Goal: Task Accomplishment & Management: Manage account settings

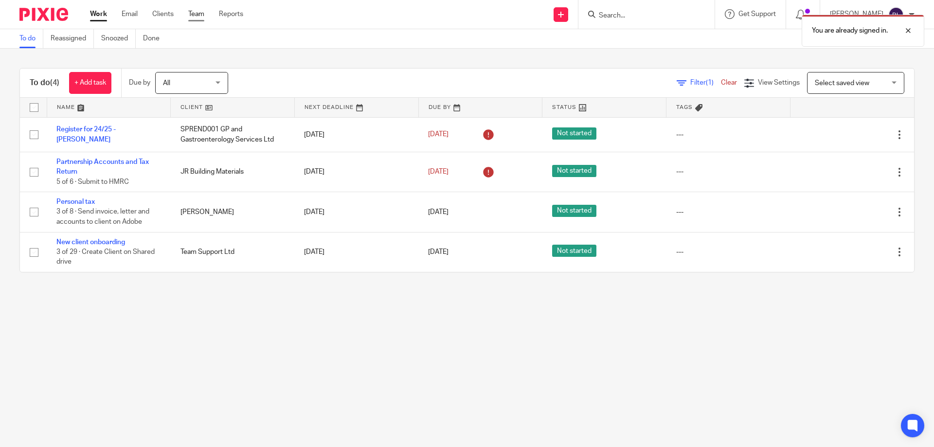
click at [196, 14] on link "Team" at bounding box center [196, 14] width 16 height 10
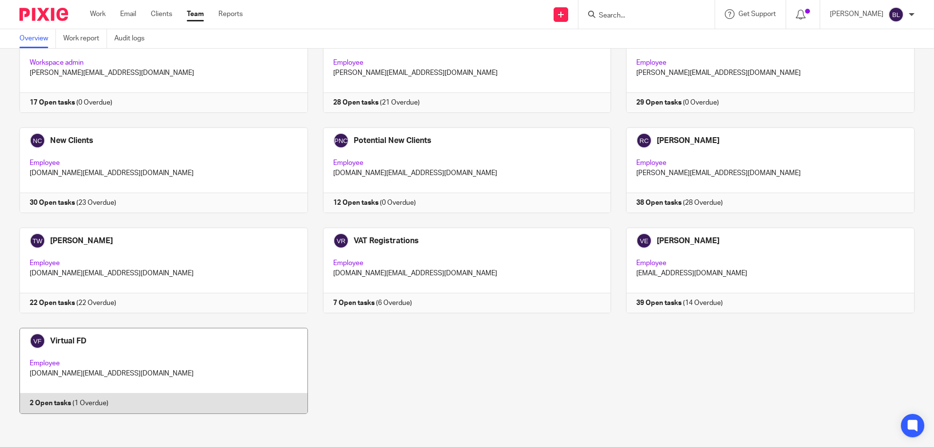
scroll to position [579, 0]
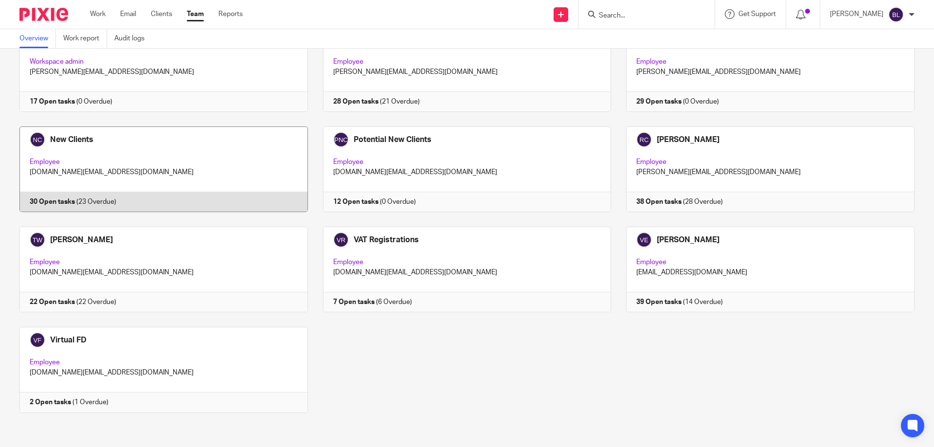
click at [58, 137] on link at bounding box center [156, 169] width 304 height 86
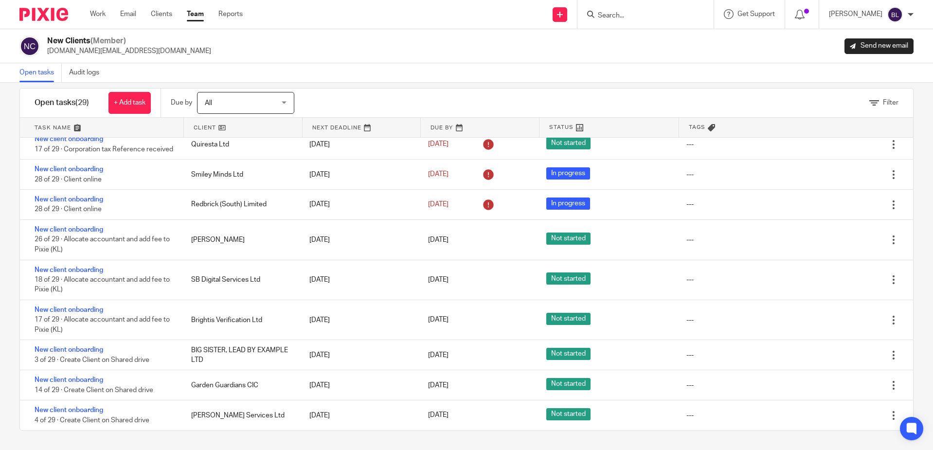
scroll to position [14, 0]
click at [613, 16] on input "Search" at bounding box center [641, 16] width 88 height 9
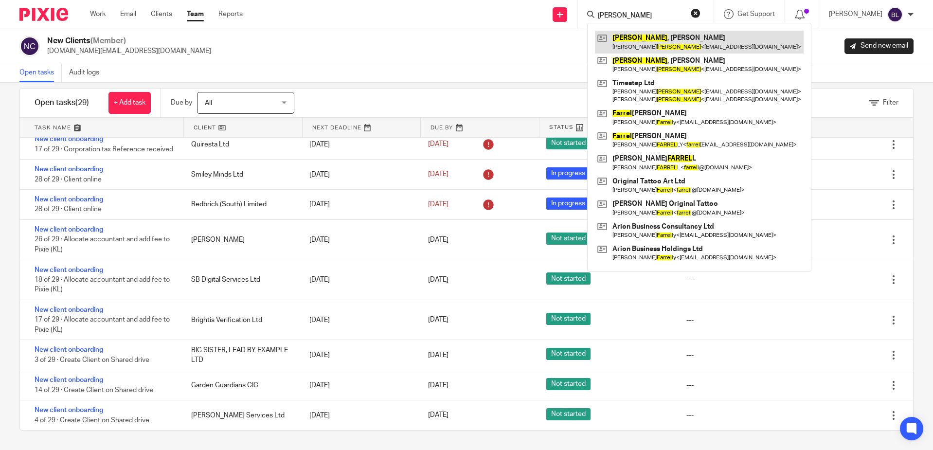
type input "farrer"
click at [627, 43] on link at bounding box center [699, 42] width 209 height 22
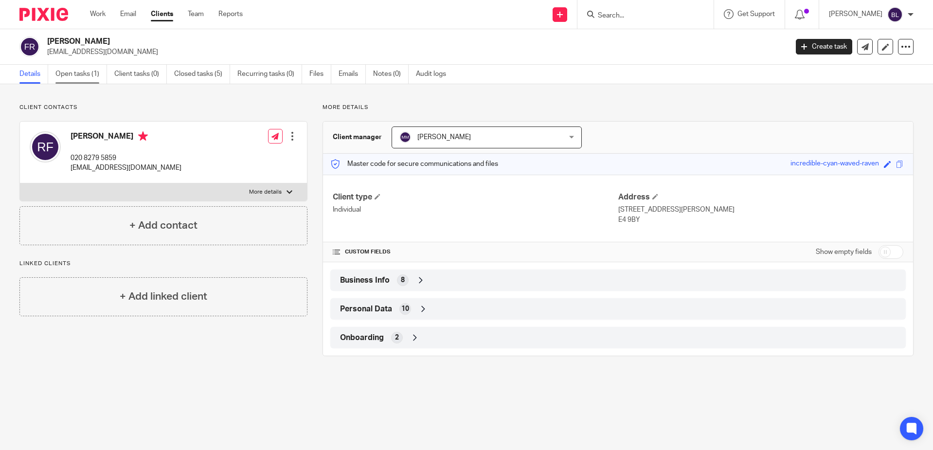
click at [87, 74] on link "Open tasks (1)" at bounding box center [81, 74] width 52 height 19
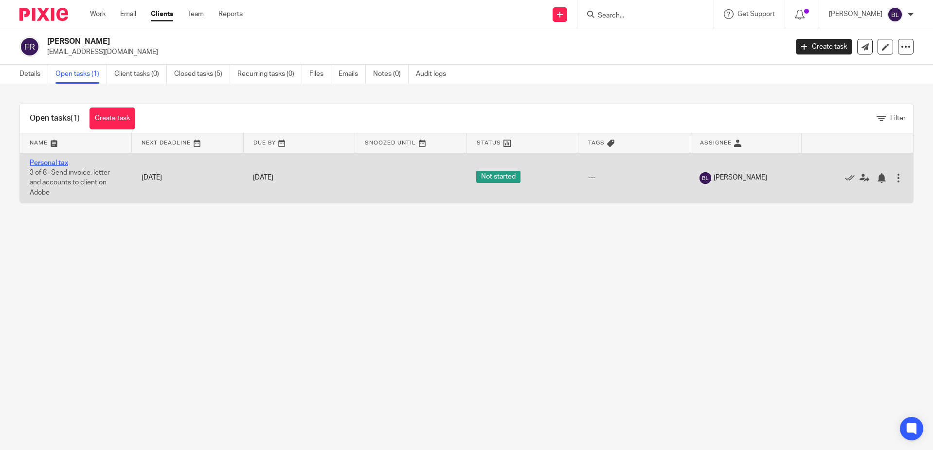
click at [49, 163] on link "Personal tax" at bounding box center [49, 163] width 38 height 7
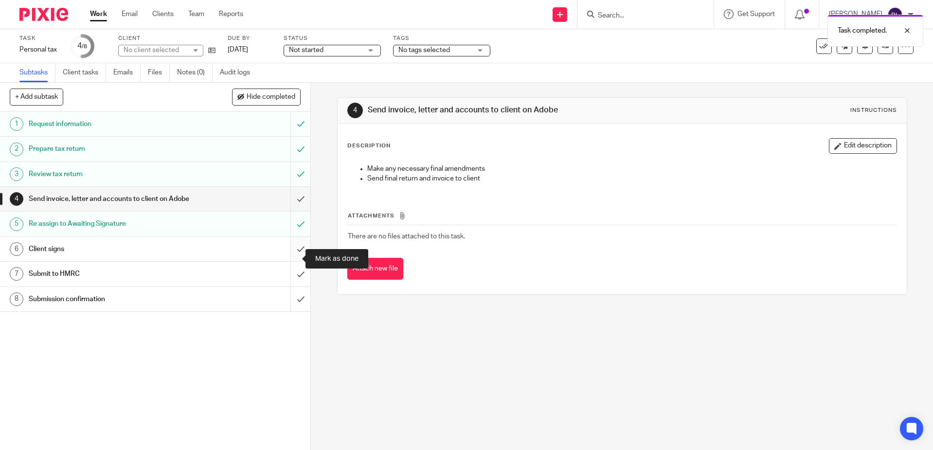
click at [287, 257] on input "submit" at bounding box center [155, 249] width 310 height 24
click at [288, 285] on input "submit" at bounding box center [155, 274] width 310 height 24
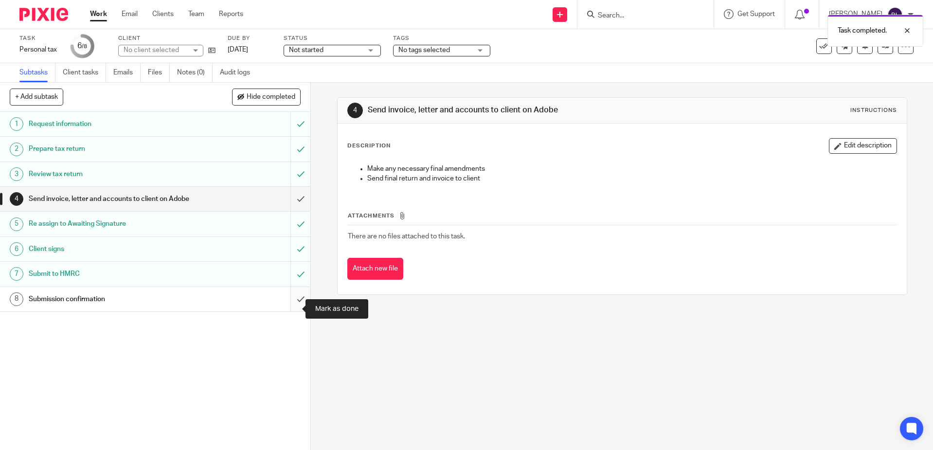
click at [289, 307] on input "submit" at bounding box center [155, 299] width 310 height 24
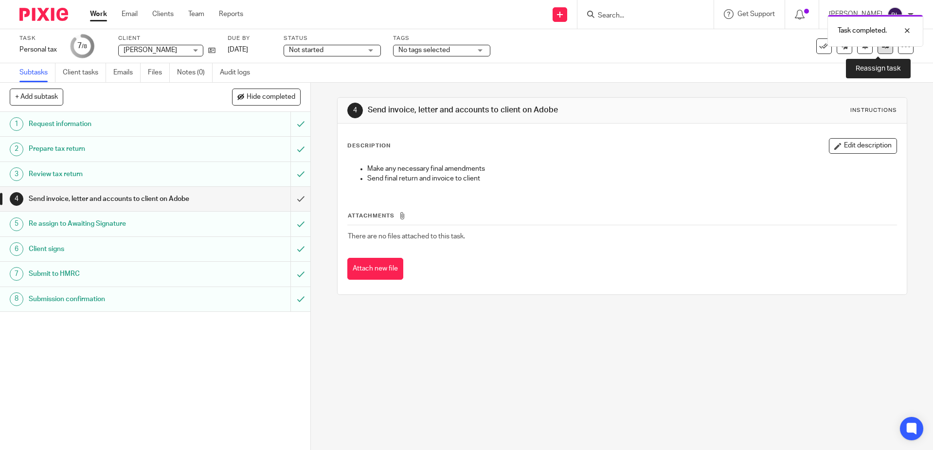
click at [882, 47] on link at bounding box center [886, 46] width 16 height 16
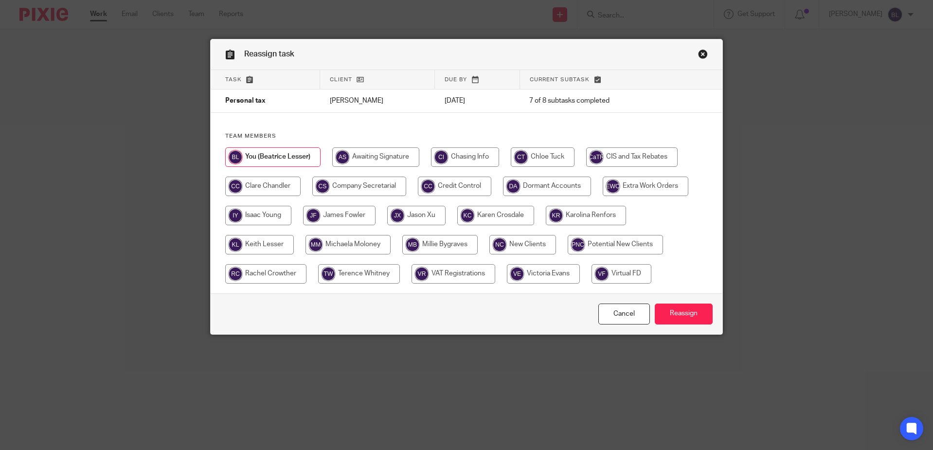
click at [249, 183] on input "radio" at bounding box center [262, 186] width 75 height 19
radio input "true"
click at [687, 310] on input "Reassign" at bounding box center [684, 314] width 58 height 21
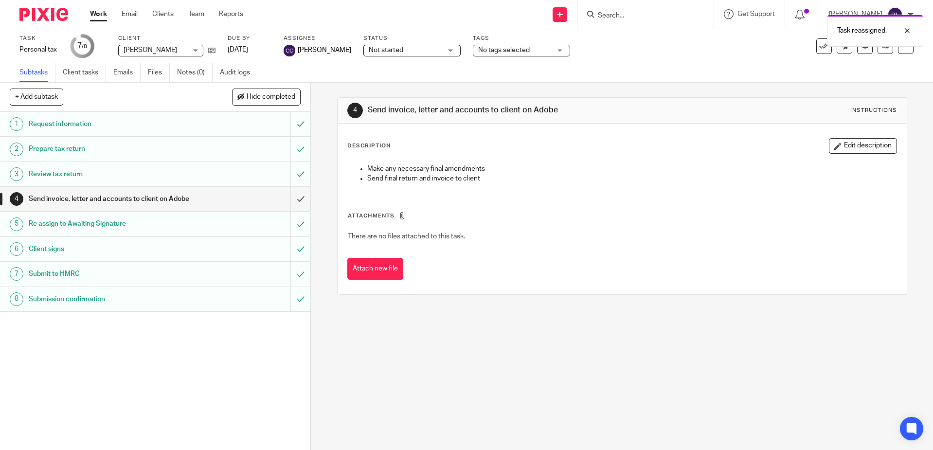
click at [99, 14] on link "Work" at bounding box center [98, 14] width 17 height 10
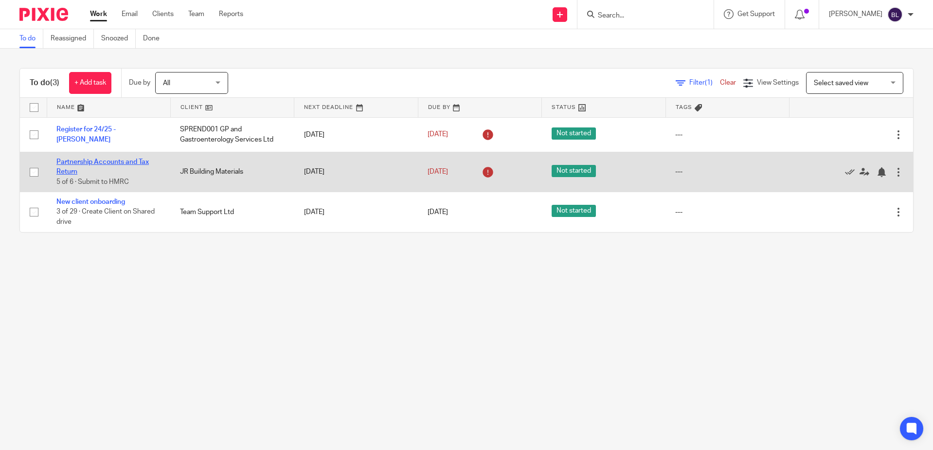
click at [74, 162] on link "Partnership Accounts and Tax Return" at bounding box center [102, 167] width 92 height 17
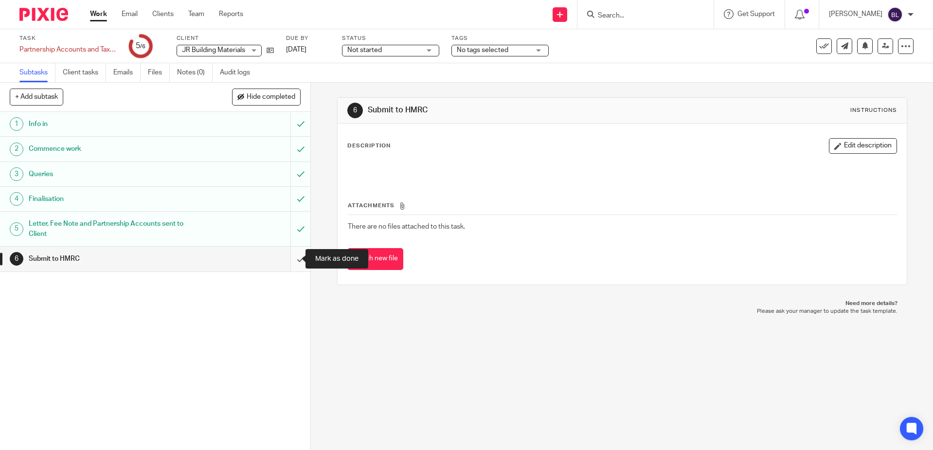
click at [290, 258] on input "submit" at bounding box center [155, 259] width 310 height 24
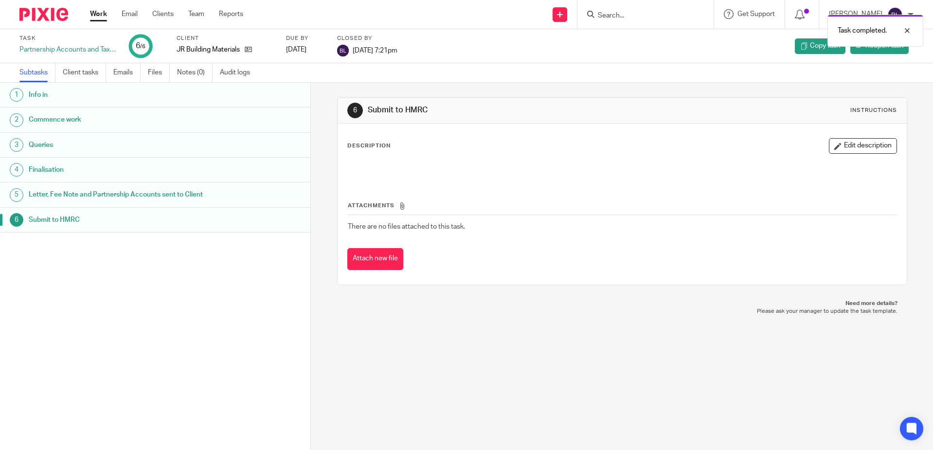
click at [95, 11] on link "Work" at bounding box center [98, 14] width 17 height 10
